Goal: Complete application form

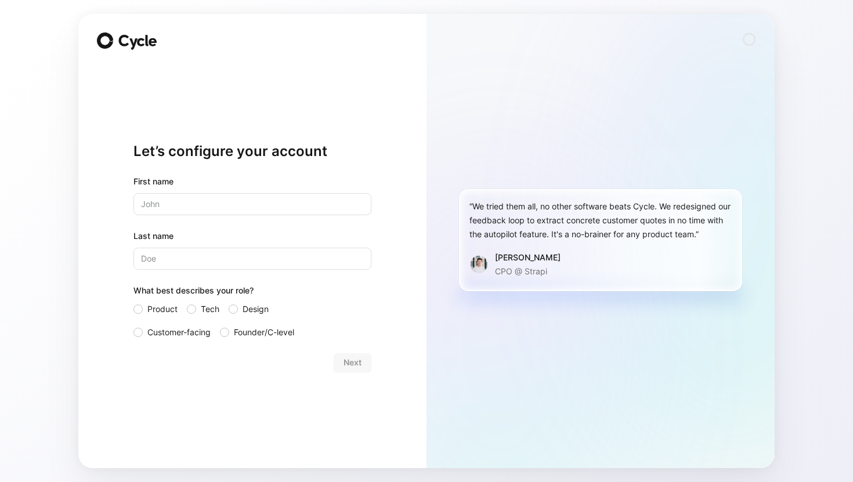
click at [293, 216] on div "First name Last name What best describes your role? Product Tech Design Custome…" at bounding box center [253, 257] width 238 height 165
click at [261, 211] on input "text" at bounding box center [253, 204] width 238 height 22
type input "[PERSON_NAME]"
type input "Montagud"
click at [247, 370] on div "Next" at bounding box center [253, 363] width 238 height 19
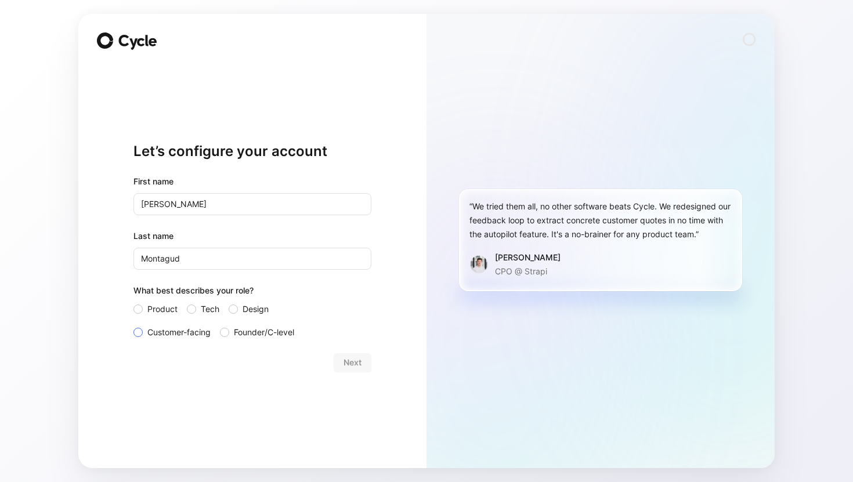
click at [205, 336] on span "Customer-facing" at bounding box center [178, 333] width 63 height 14
click at [134, 326] on input "Customer-facing" at bounding box center [134, 326] width 0 height 0
click at [363, 364] on button "Next" at bounding box center [353, 363] width 38 height 19
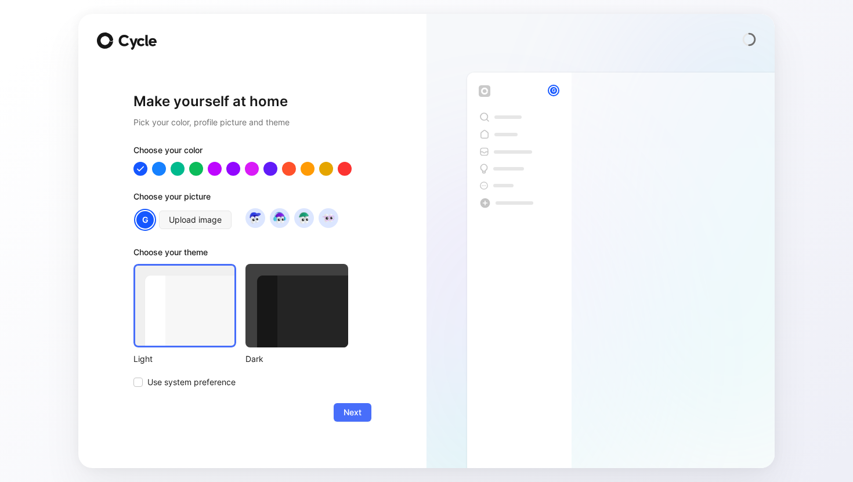
click at [288, 327] on div at bounding box center [297, 306] width 103 height 84
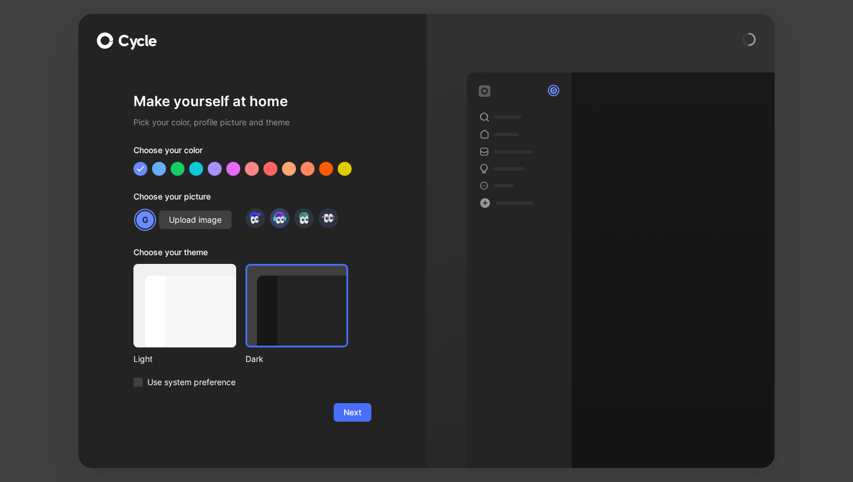
click at [275, 219] on img at bounding box center [280, 218] width 16 height 16
click at [258, 219] on img at bounding box center [255, 218] width 16 height 16
click at [361, 409] on span "Next" at bounding box center [353, 413] width 18 height 14
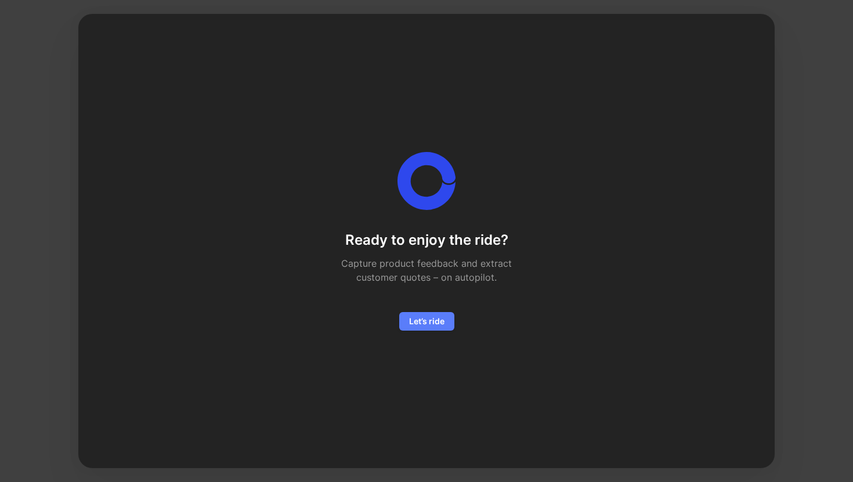
click at [438, 321] on span "Let’s ride" at bounding box center [426, 322] width 35 height 14
